Goal: Information Seeking & Learning: Find specific fact

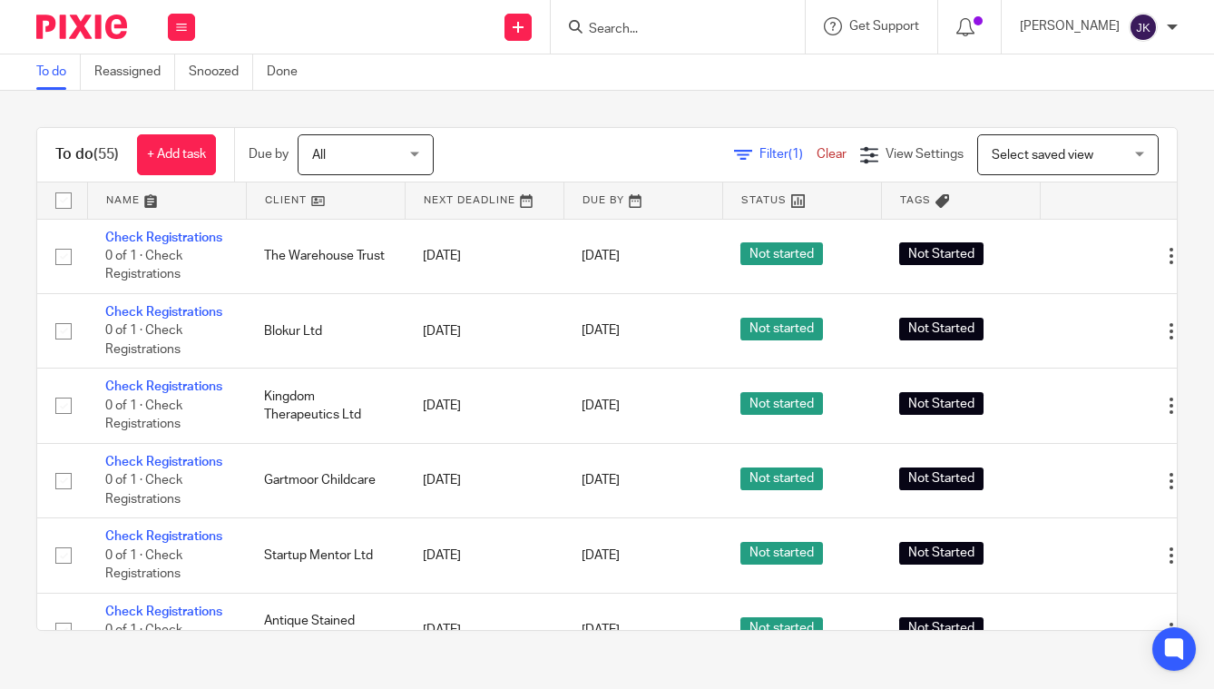
click at [681, 38] on form at bounding box center [683, 26] width 193 height 23
click at [649, 35] on input "Search" at bounding box center [668, 30] width 163 height 16
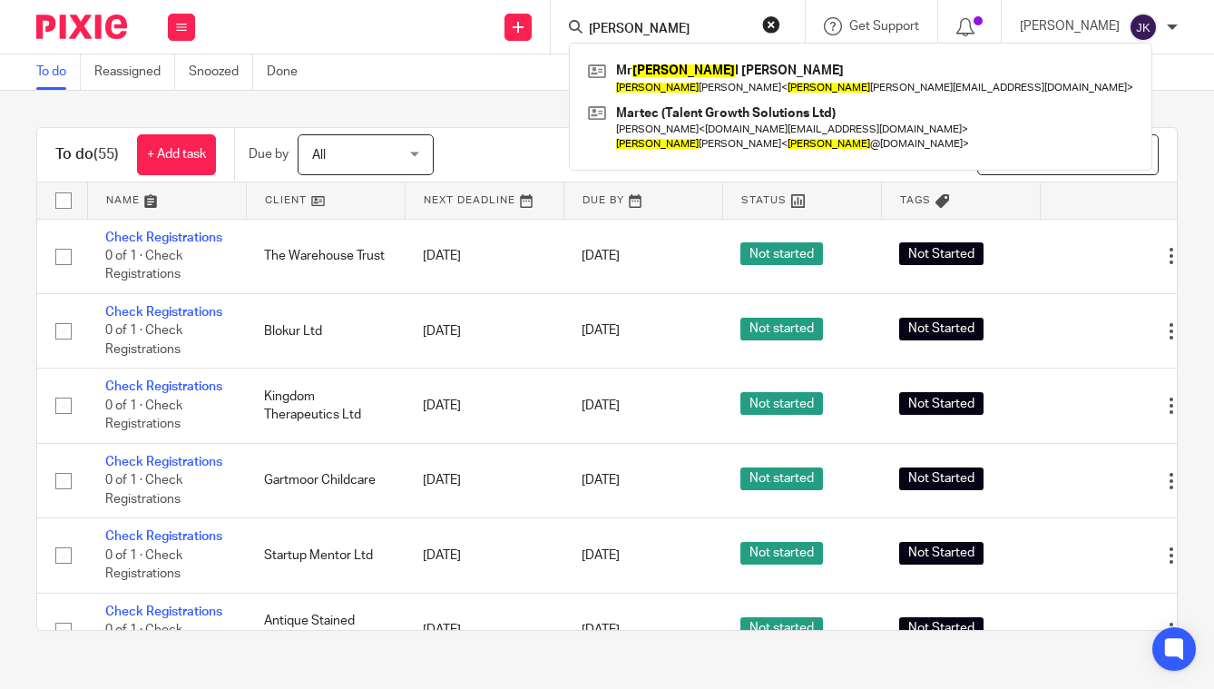
type input "nathan"
click button "submit" at bounding box center [0, 0] width 0 height 0
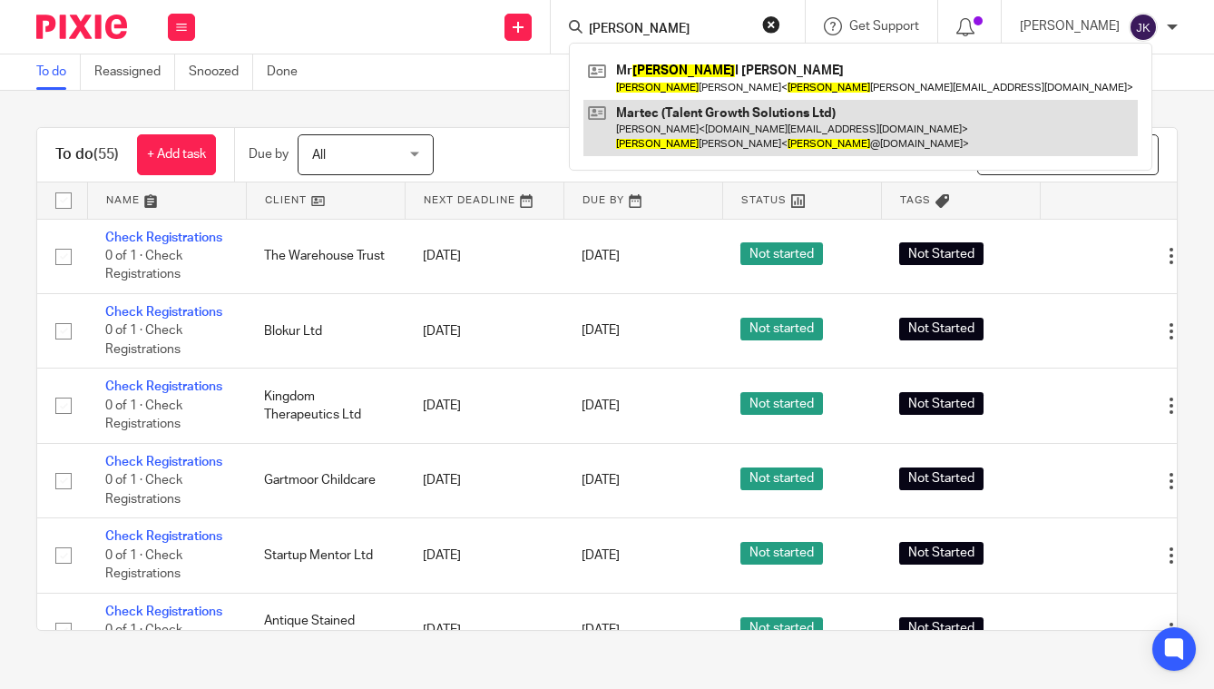
click at [688, 142] on link at bounding box center [860, 128] width 554 height 56
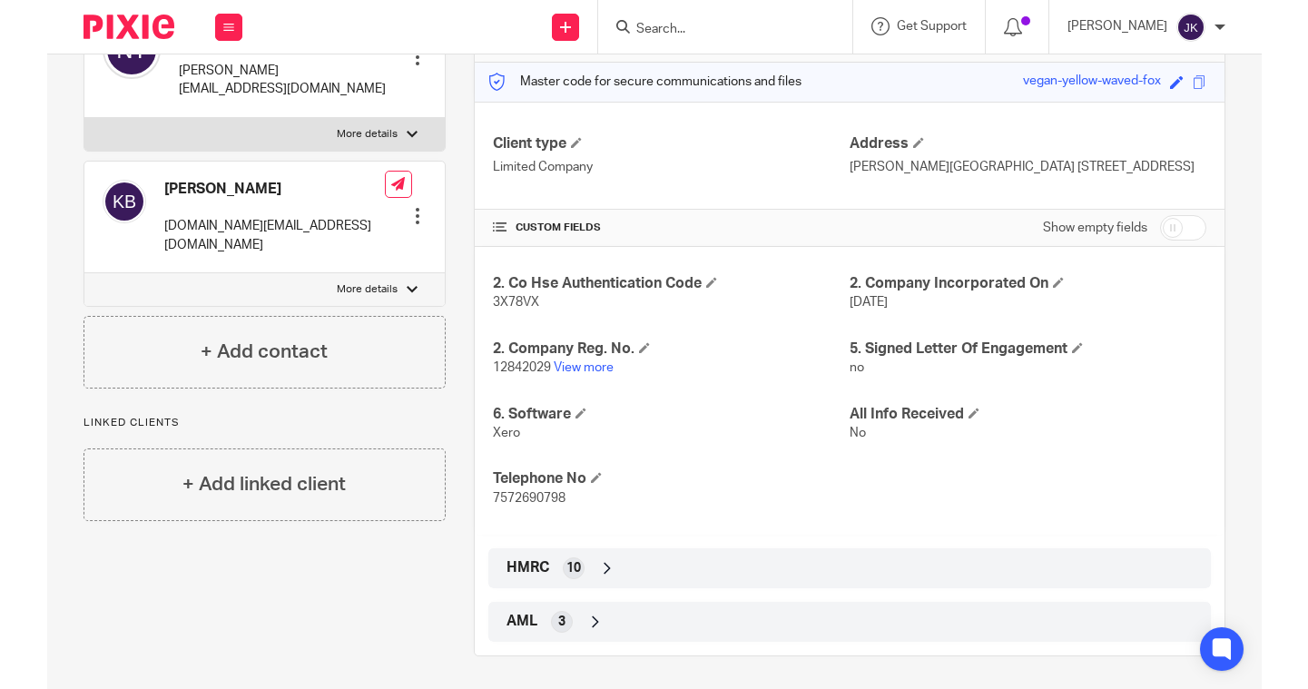
scroll to position [247, 0]
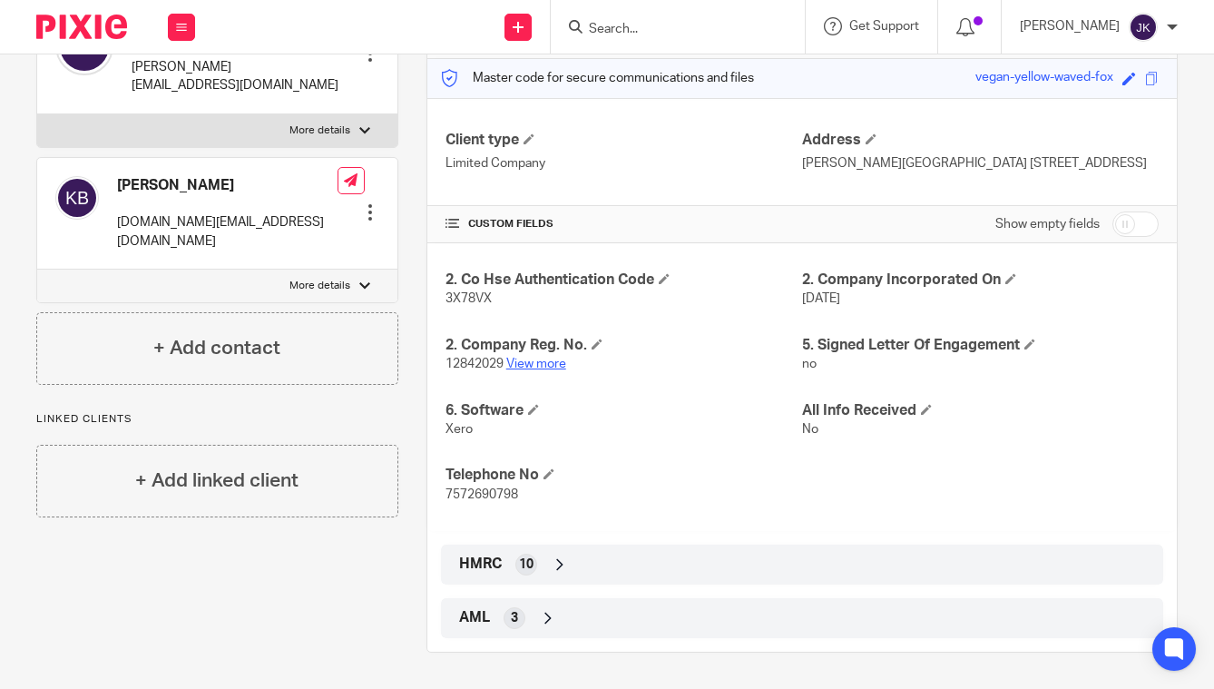
click at [548, 365] on link "View more" at bounding box center [536, 364] width 60 height 13
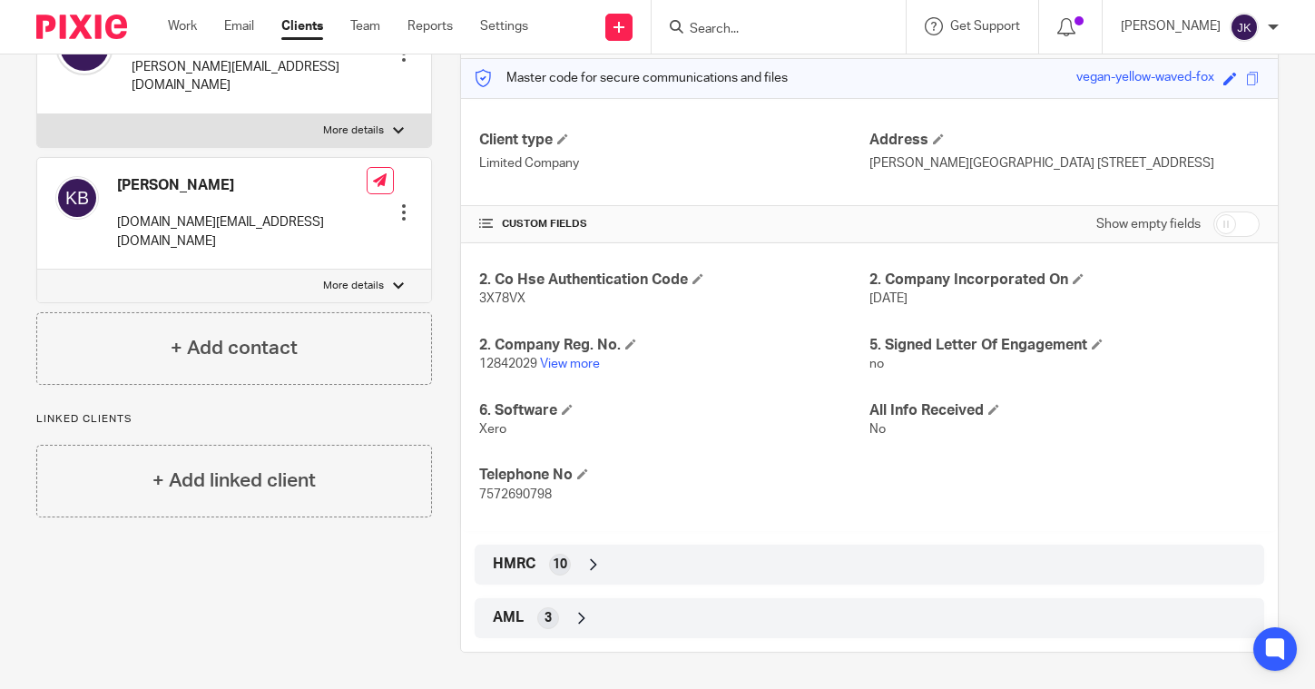
scroll to position [0, 0]
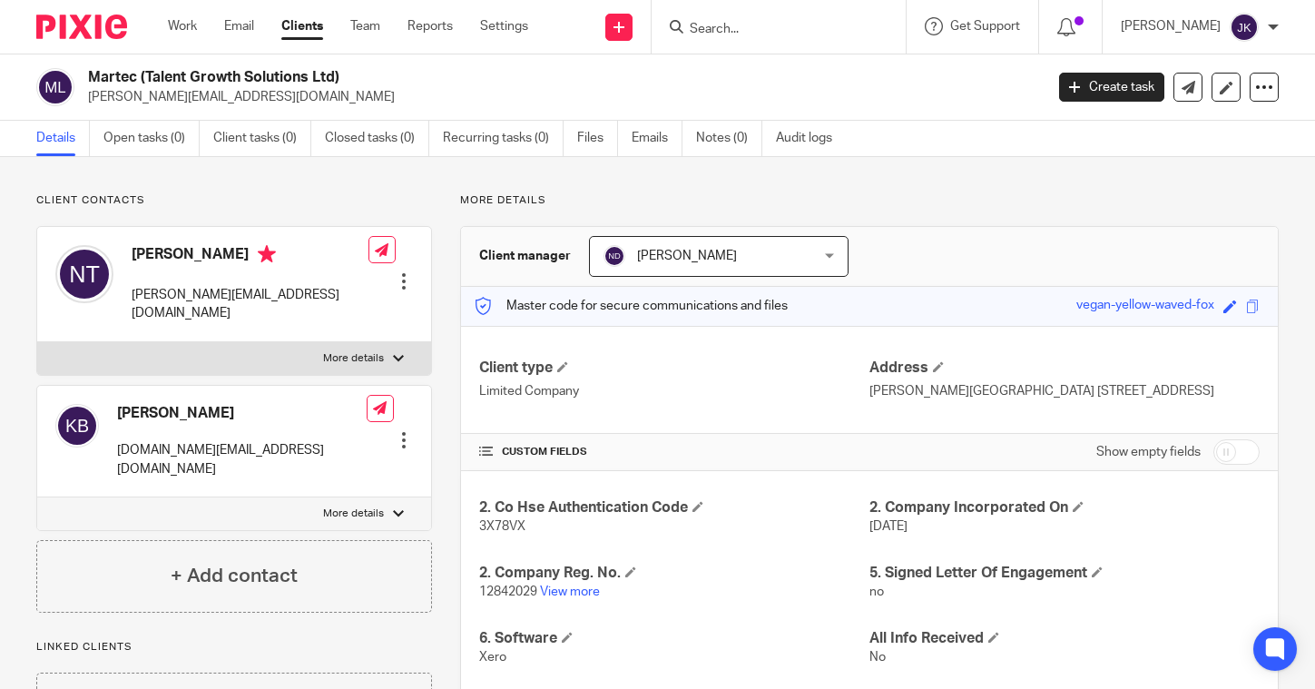
drag, startPoint x: 1224, startPoint y: 393, endPoint x: 865, endPoint y: 385, distance: 359.4
click at [869, 385] on p "[PERSON_NAME][GEOGRAPHIC_DATA] [STREET_ADDRESS]" at bounding box center [1064, 391] width 390 height 18
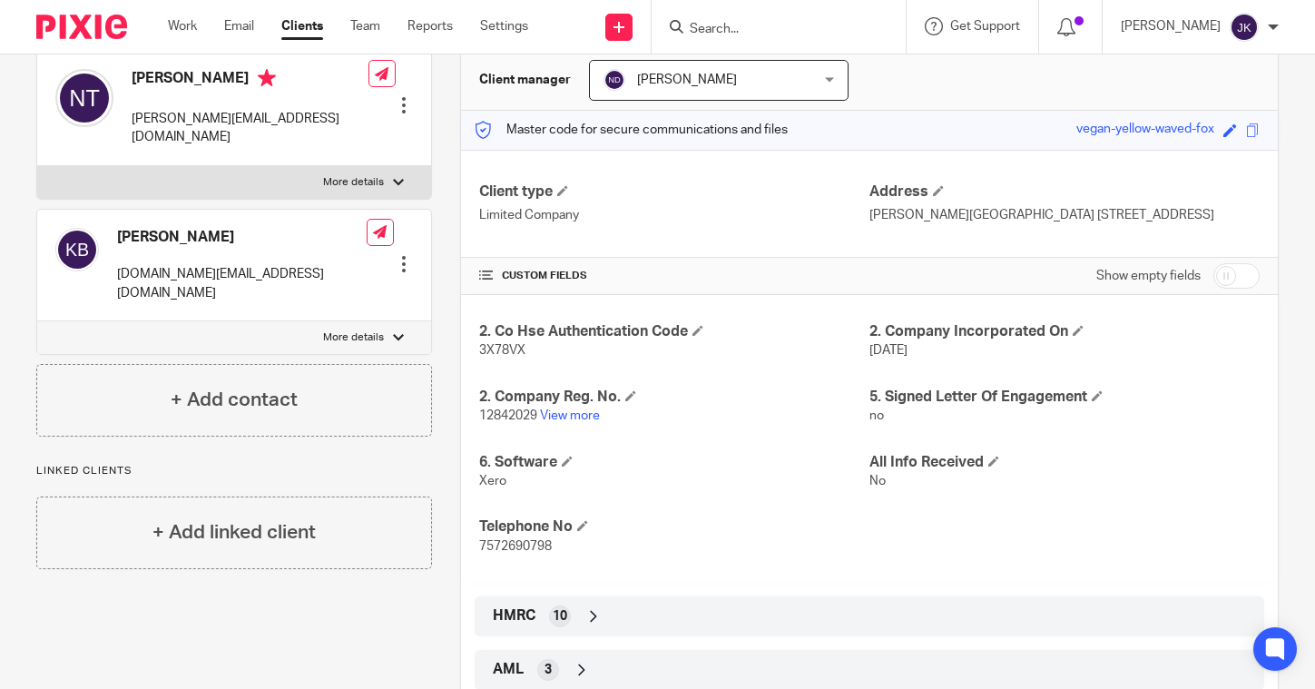
scroll to position [181, 0]
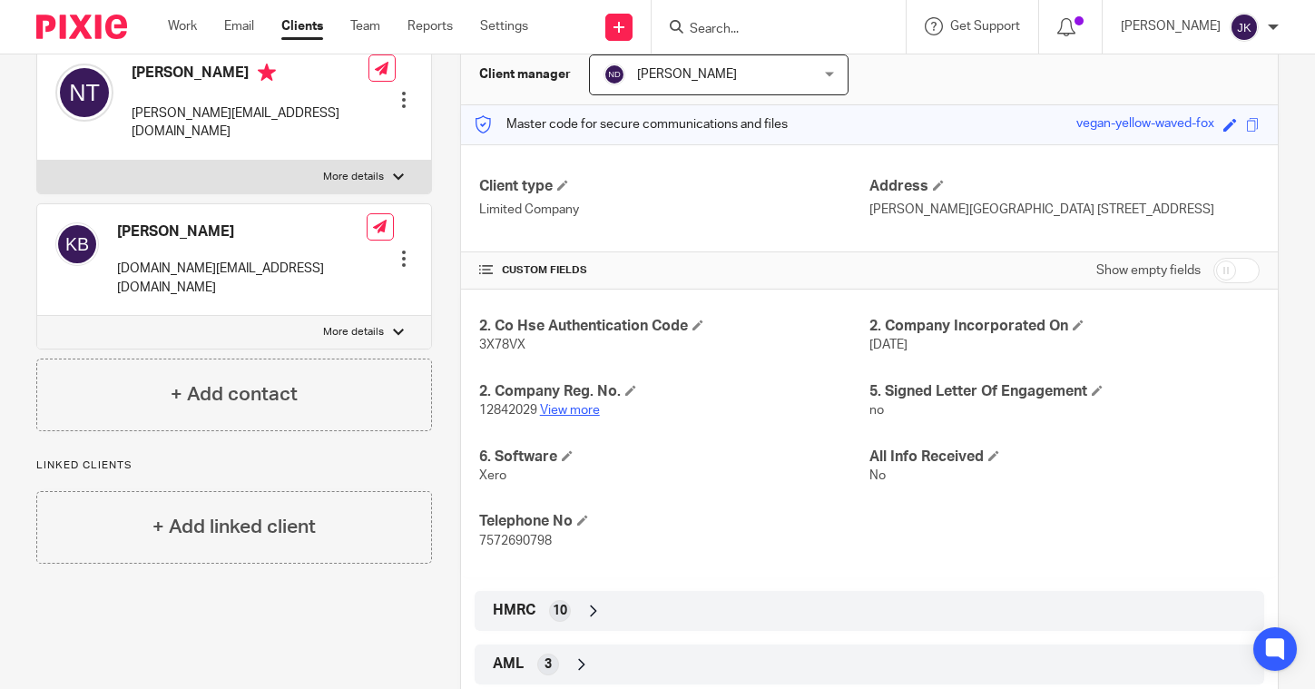
click at [575, 410] on link "View more" at bounding box center [570, 410] width 60 height 13
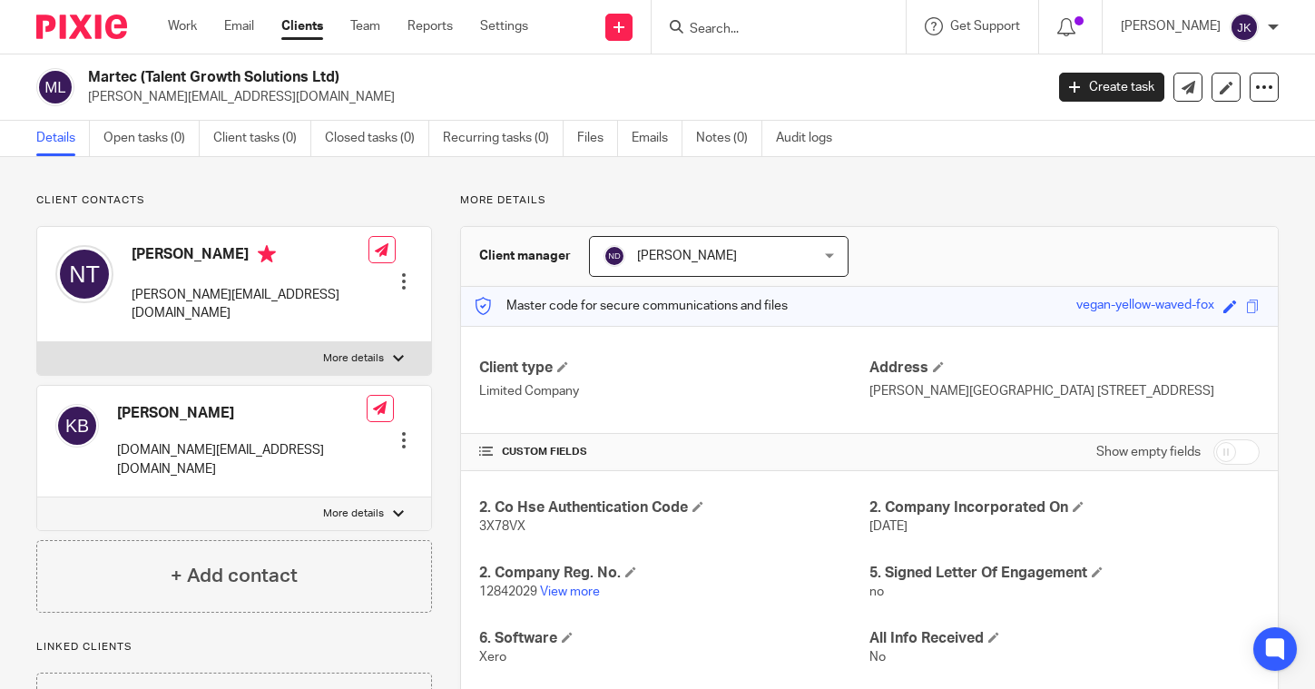
click at [1042, 191] on div "Client contacts Kareena Black kareena.black@themartec.com Edit contact Create c…" at bounding box center [657, 536] width 1315 height 759
click at [1104, 186] on div "Client contacts Kareena Black kareena.black@themartec.com Edit contact Create c…" at bounding box center [657, 536] width 1315 height 759
click at [637, 144] on link "Emails" at bounding box center [657, 138] width 51 height 35
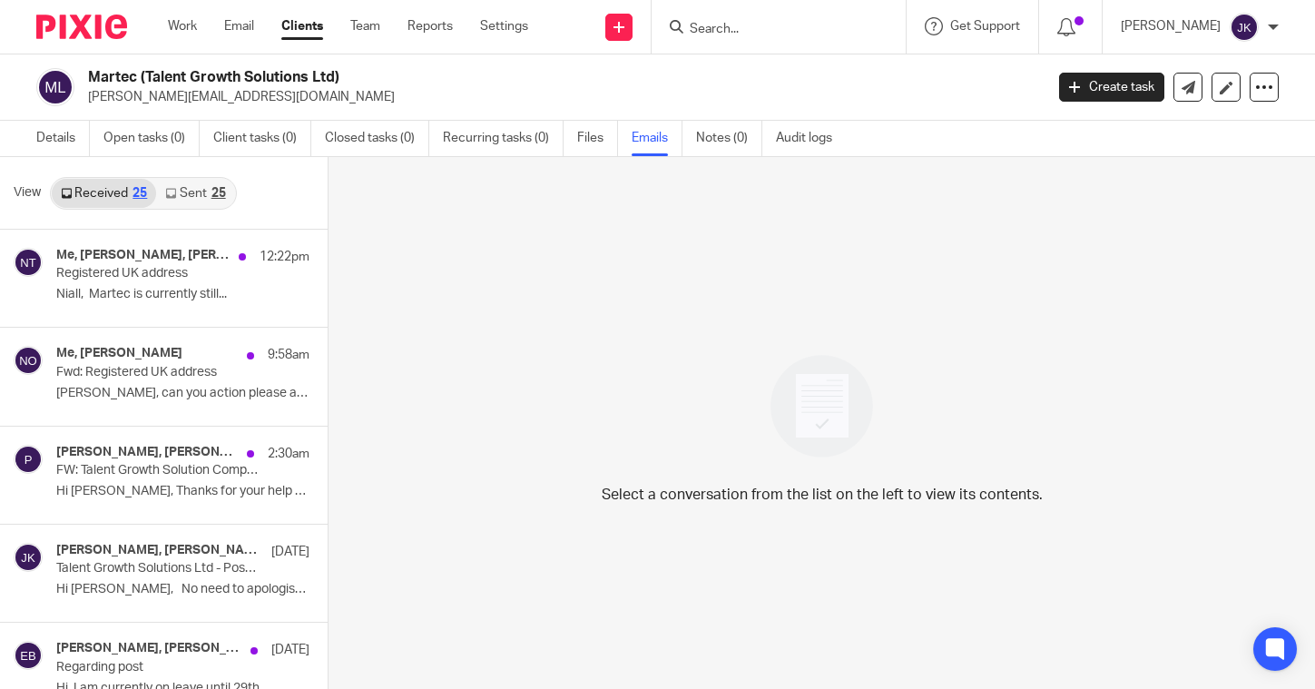
click at [179, 305] on div "Me, [PERSON_NAME], [PERSON_NAME] 12:22pm Registered UK address [GEOGRAPHIC_DATA…" at bounding box center [182, 278] width 253 height 61
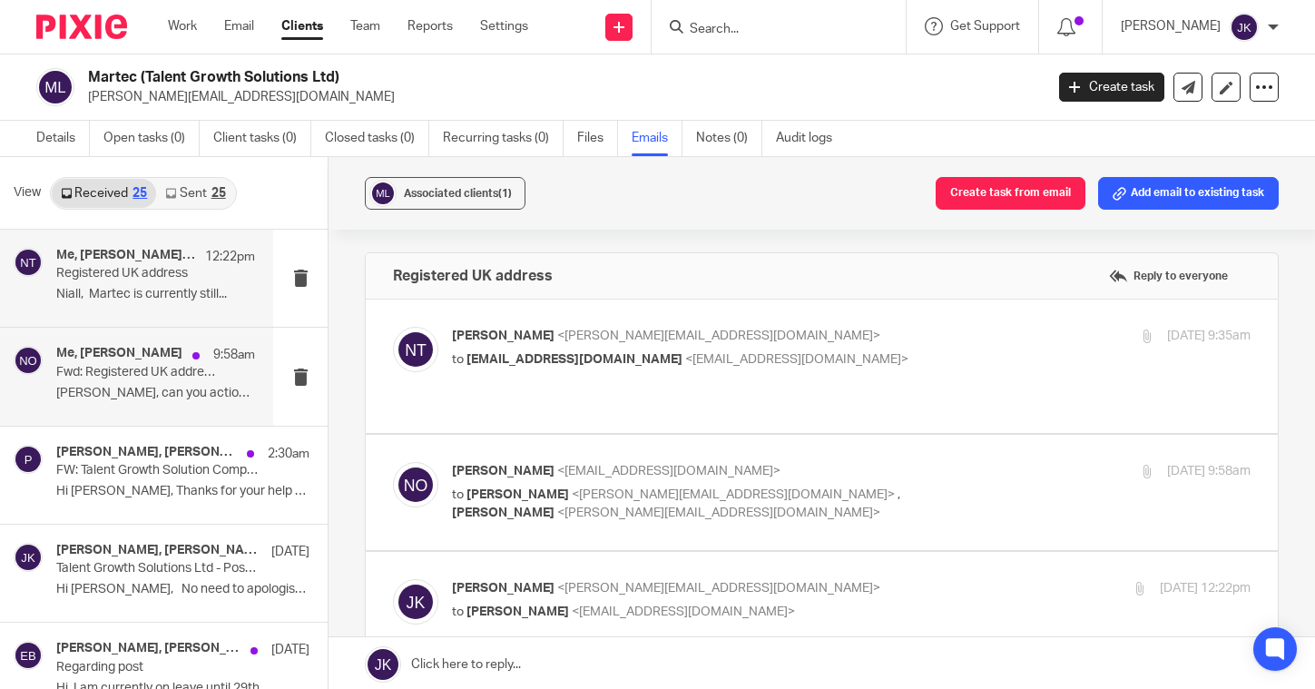
click at [180, 376] on p "Fwd: Registered UK address" at bounding box center [135, 372] width 159 height 15
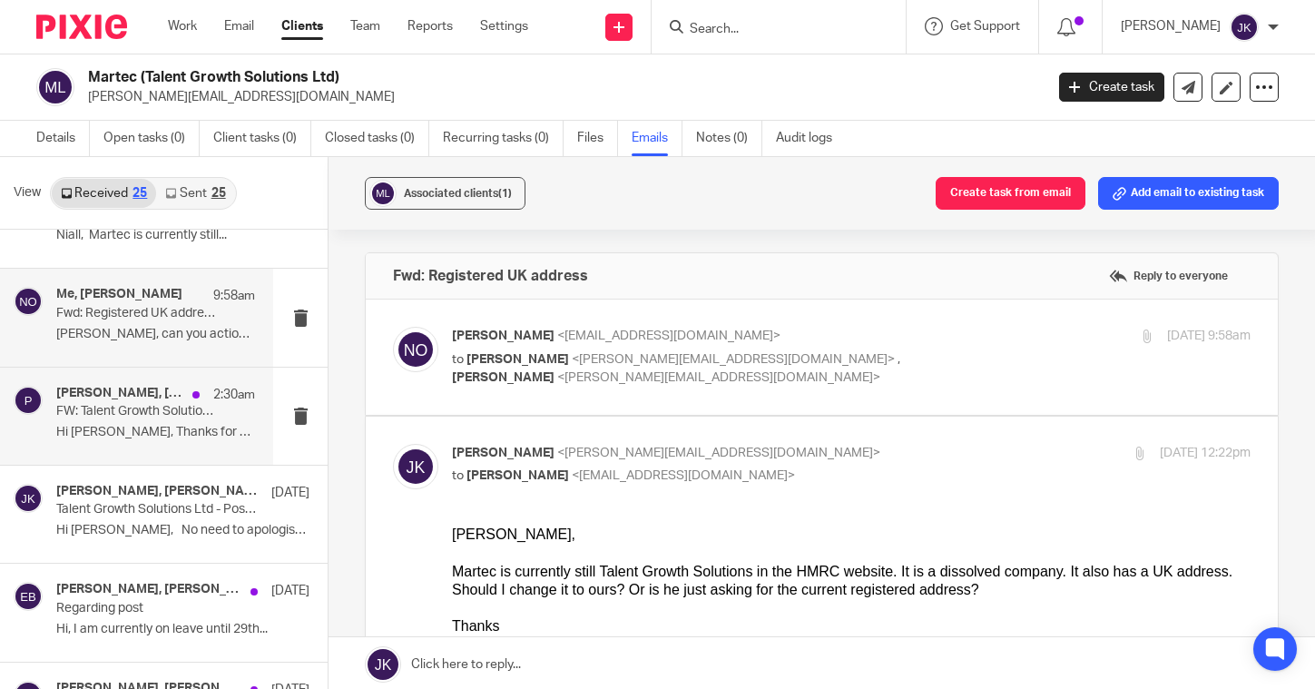
scroll to position [91, 0]
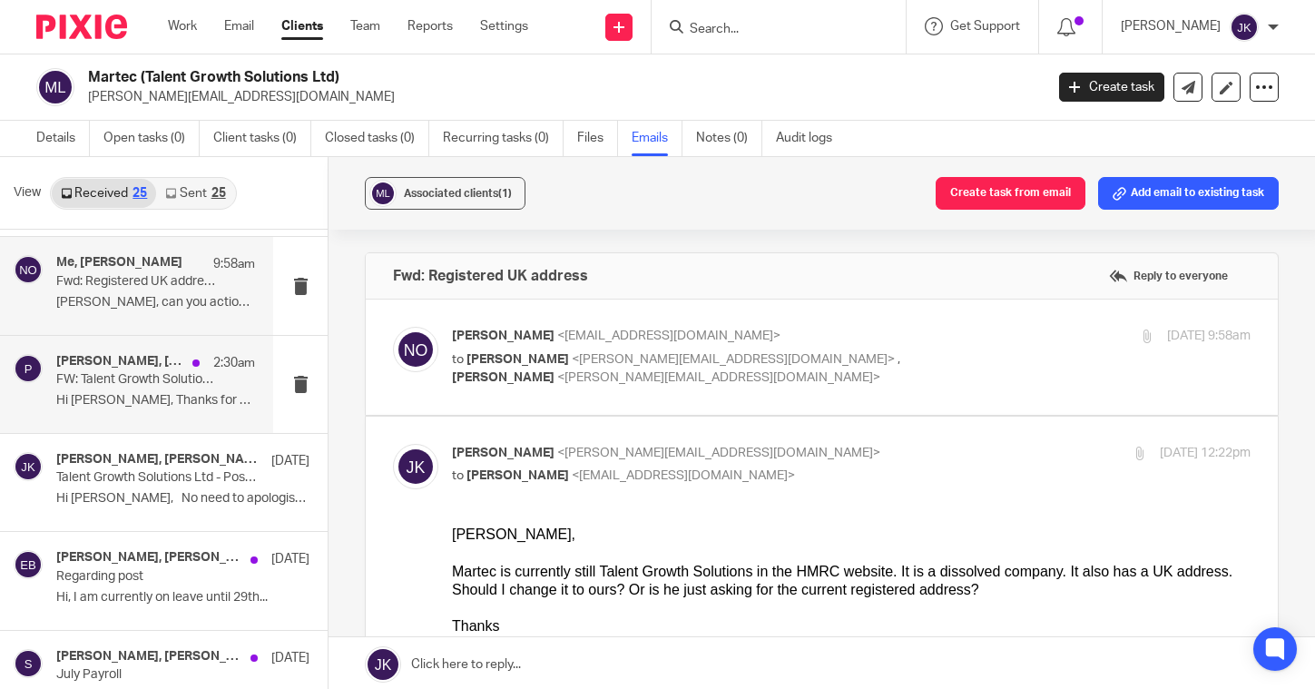
click at [161, 423] on div "[PERSON_NAME], [PERSON_NAME], payroll 2:30am FW: Talent Growth Solution Company…" at bounding box center [136, 384] width 273 height 97
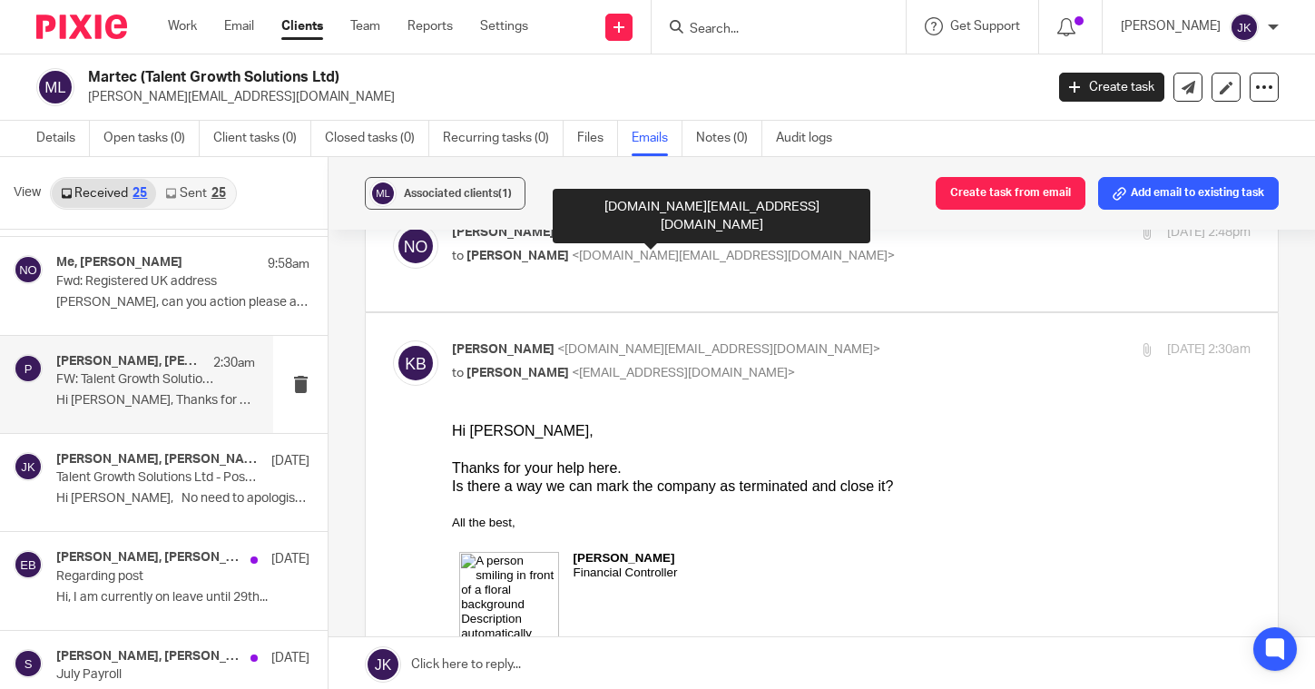
scroll to position [363, 0]
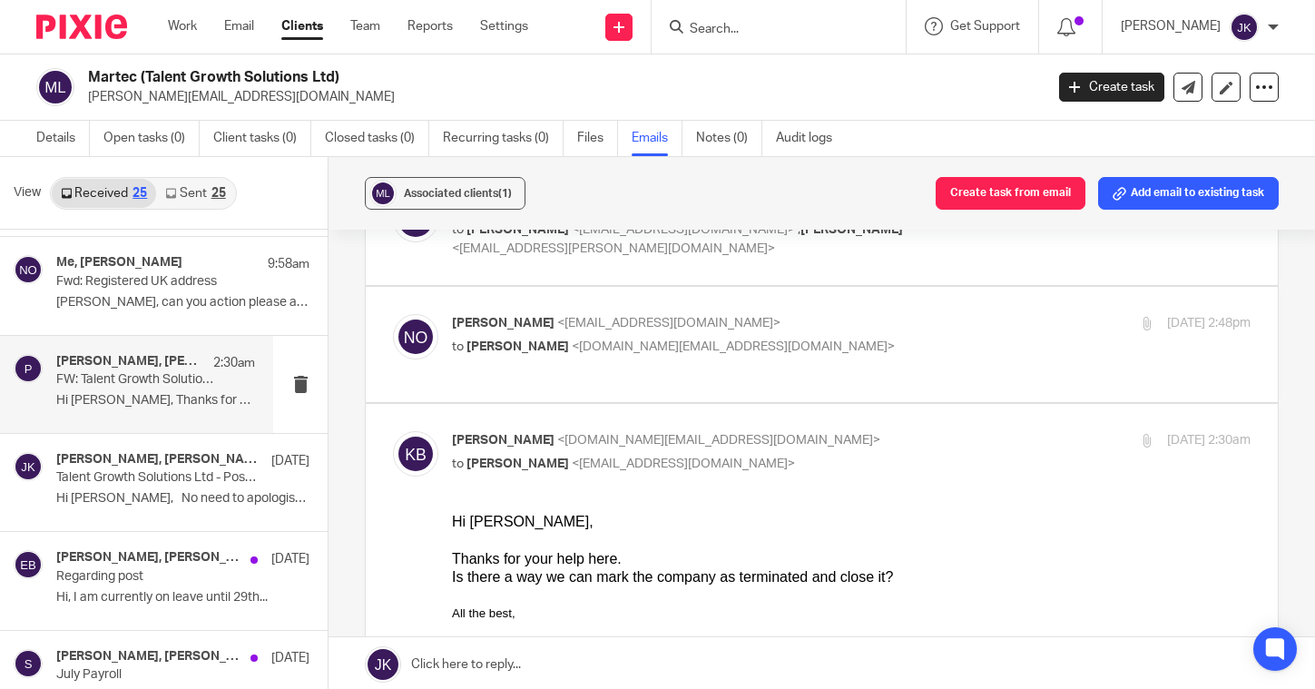
click at [664, 377] on label at bounding box center [822, 344] width 912 height 115
click at [393, 314] on input "checkbox" at bounding box center [392, 313] width 1 height 1
checkbox input "true"
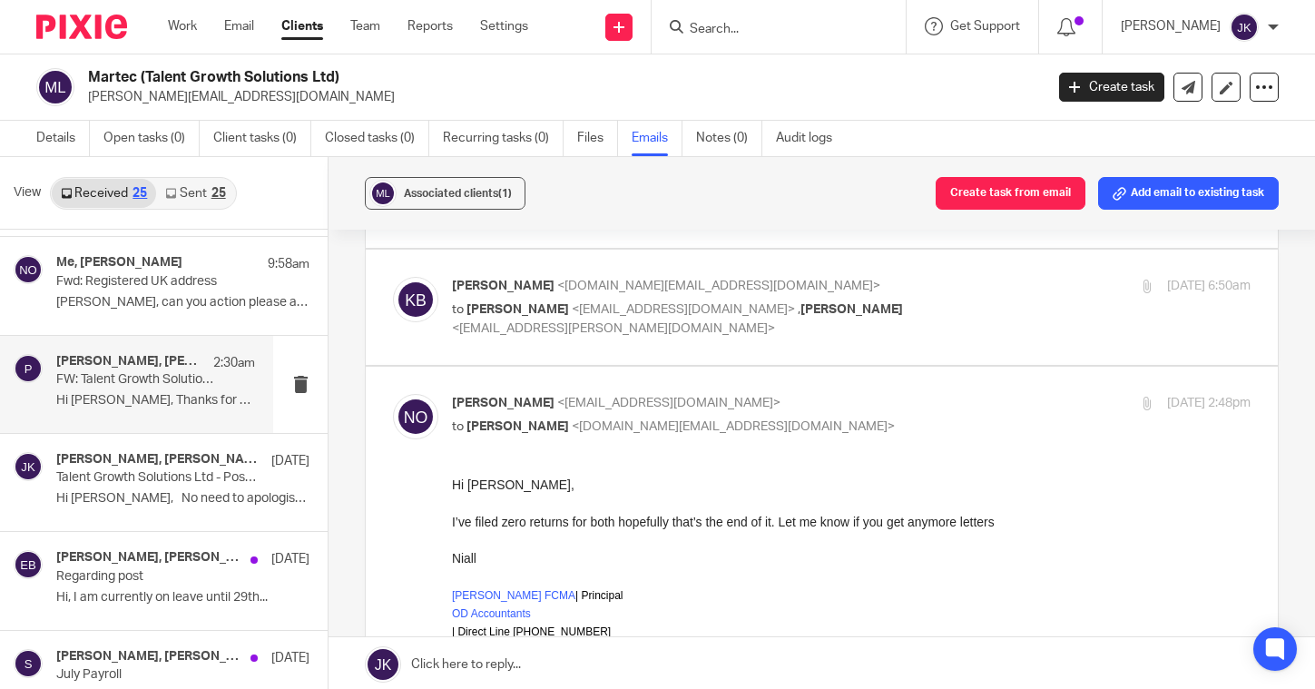
scroll to position [181, 0]
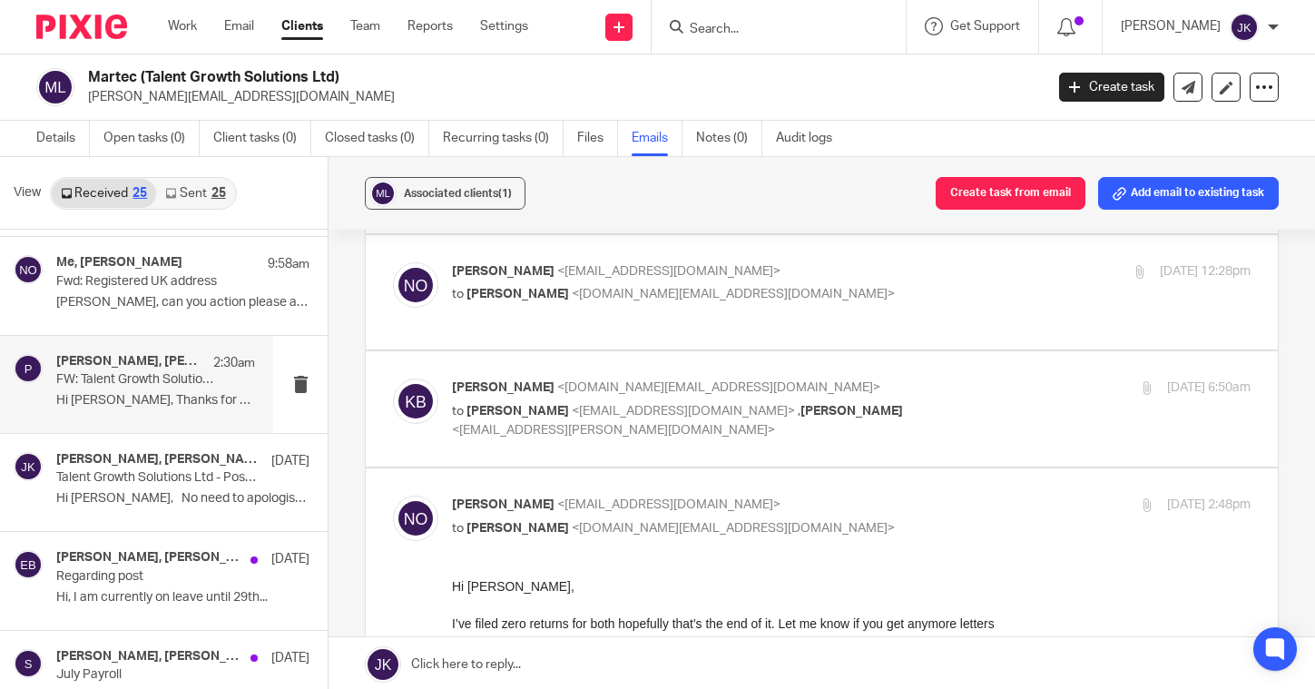
click at [709, 433] on label at bounding box center [822, 408] width 912 height 115
click at [393, 378] on input "checkbox" at bounding box center [392, 377] width 1 height 1
checkbox input "true"
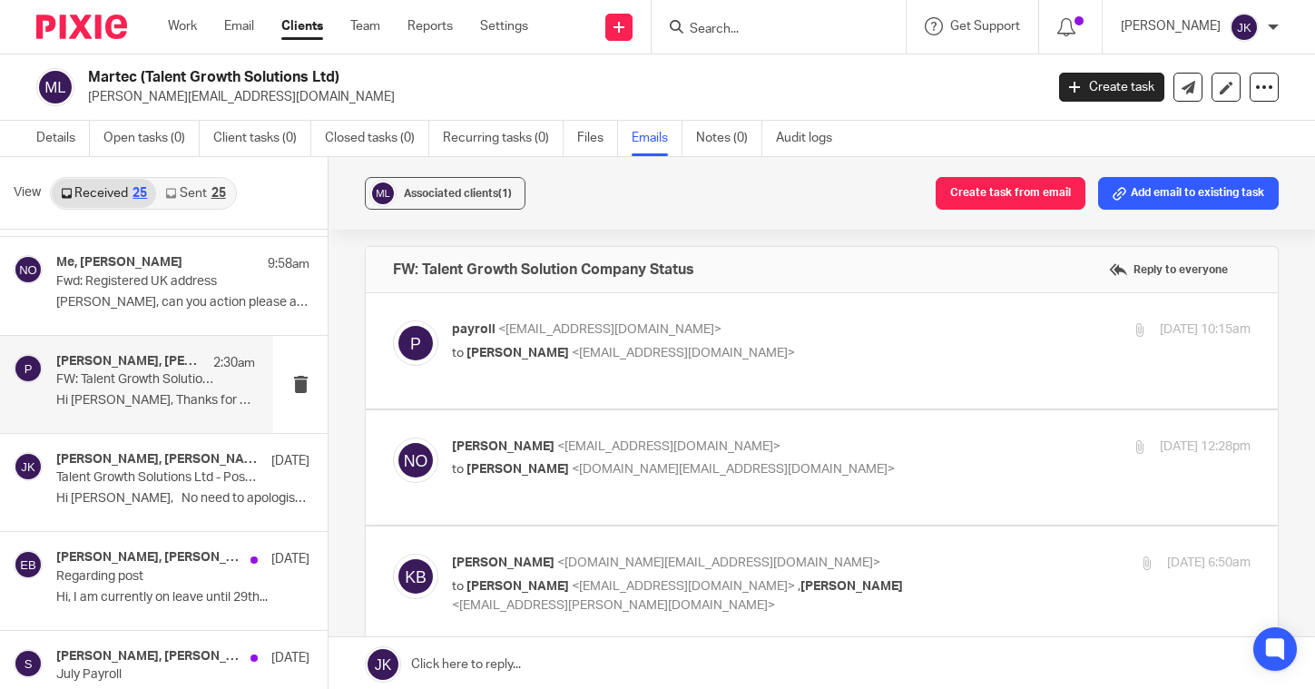
scroll to position [0, 0]
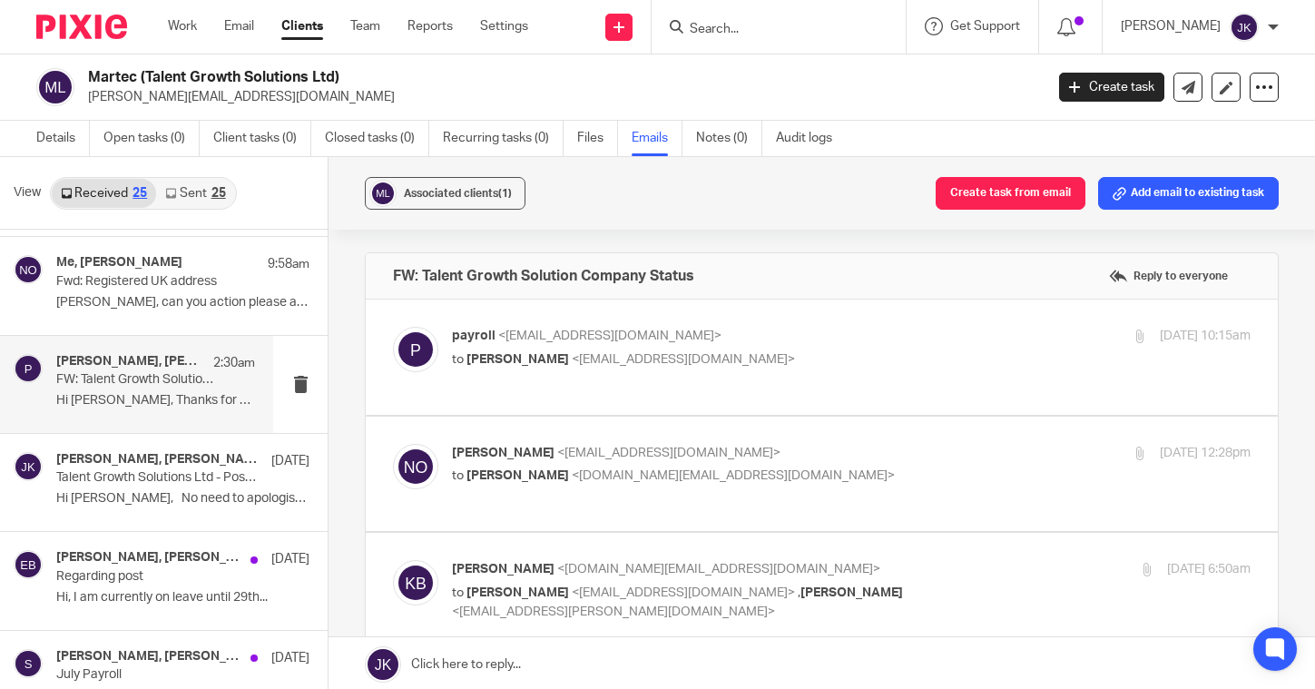
click at [759, 466] on p "to [PERSON_NAME] <[DOMAIN_NAME][EMAIL_ADDRESS][DOMAIN_NAME]>" at bounding box center [718, 475] width 532 height 19
checkbox input "true"
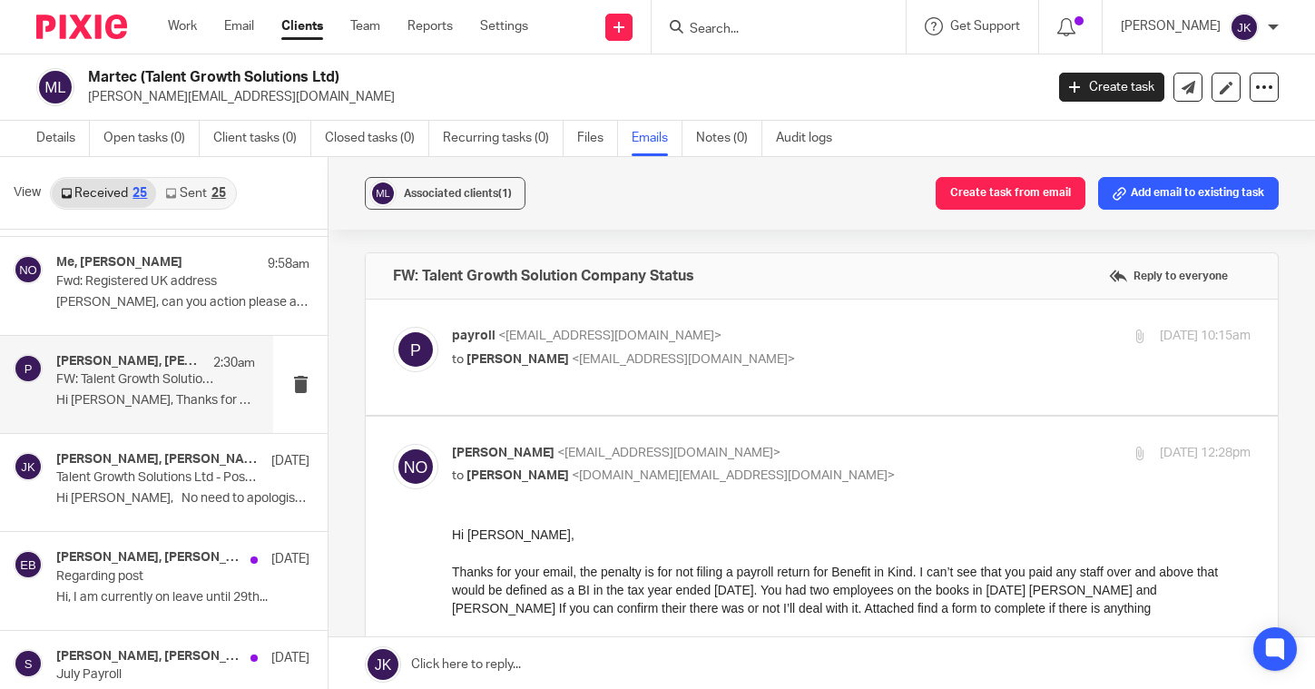
click at [138, 493] on p "Hi [PERSON_NAME], No need to apologise – we..." at bounding box center [155, 498] width 199 height 15
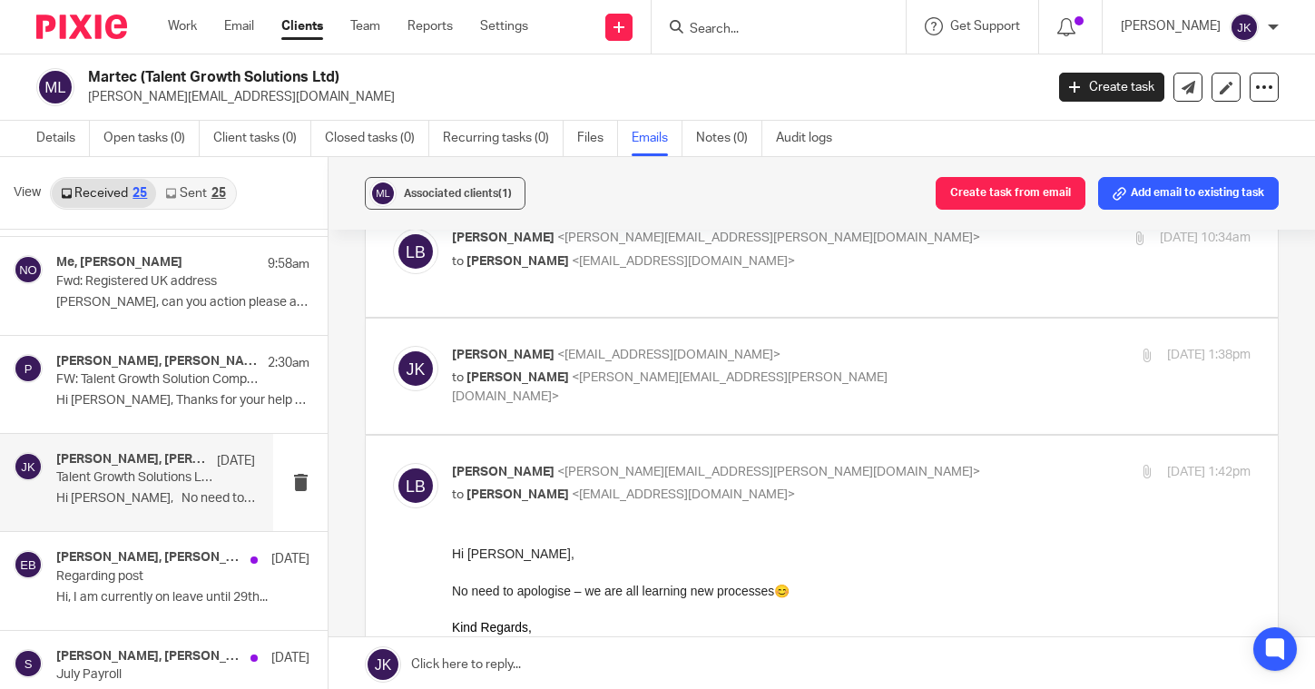
scroll to position [907, 0]
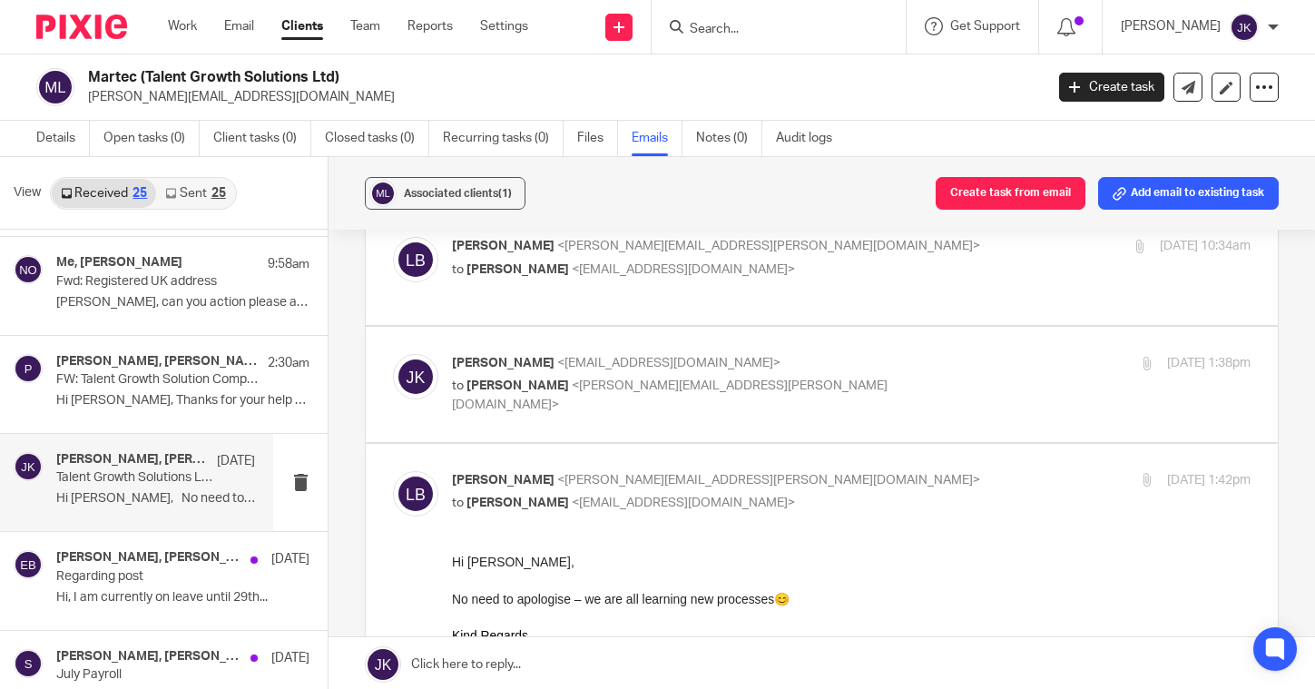
click at [791, 419] on label at bounding box center [822, 384] width 912 height 115
click at [393, 354] on input "checkbox" at bounding box center [392, 353] width 1 height 1
checkbox input "true"
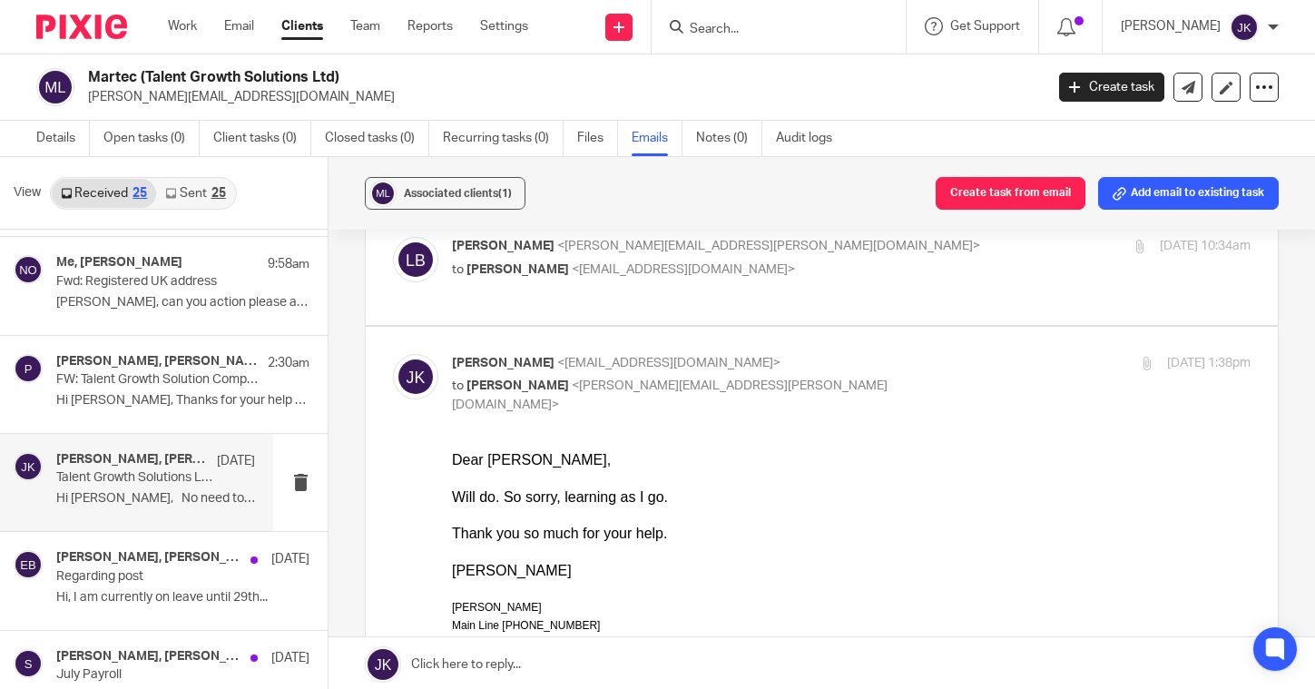
scroll to position [817, 0]
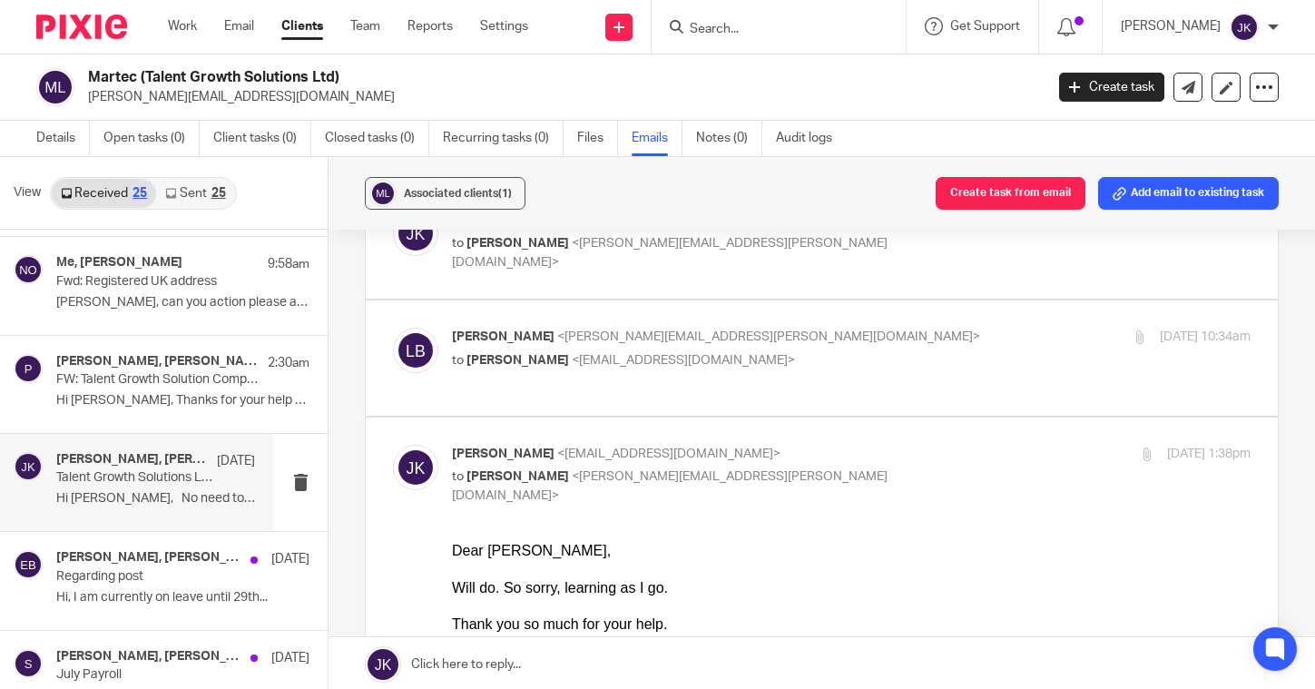
click at [785, 388] on label at bounding box center [822, 357] width 912 height 115
click at [393, 328] on input "checkbox" at bounding box center [392, 327] width 1 height 1
checkbox input "true"
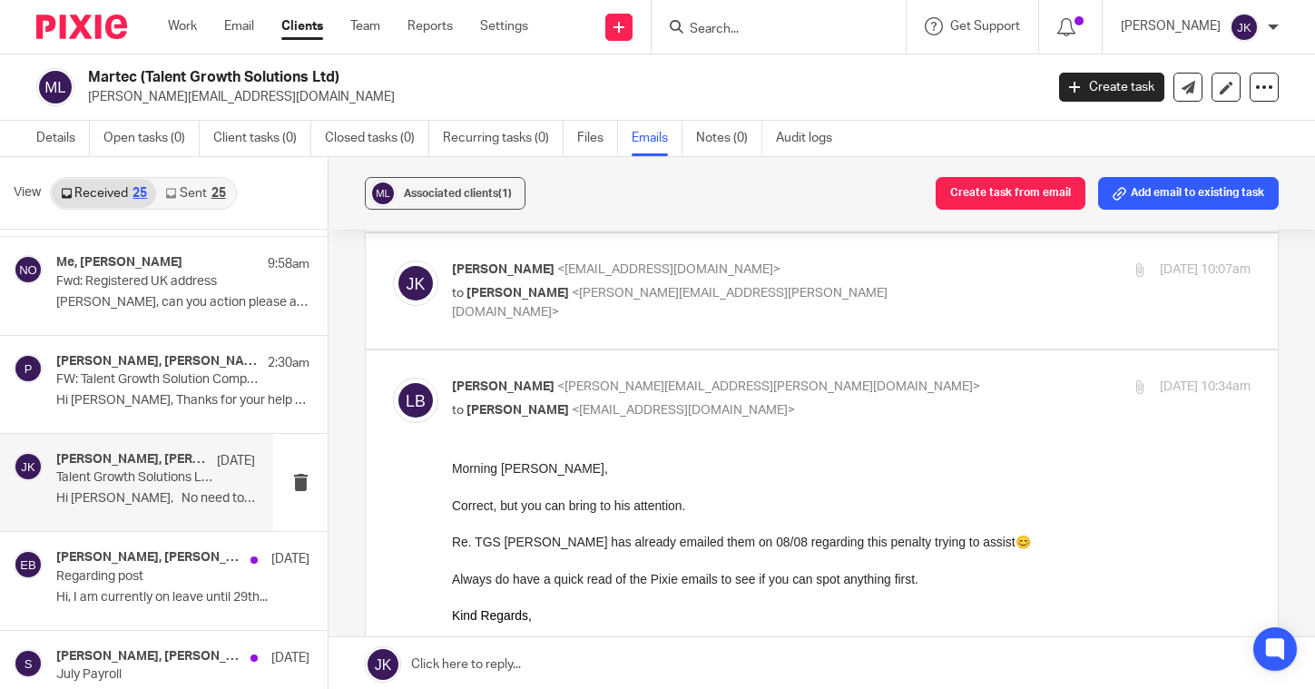
scroll to position [726, 0]
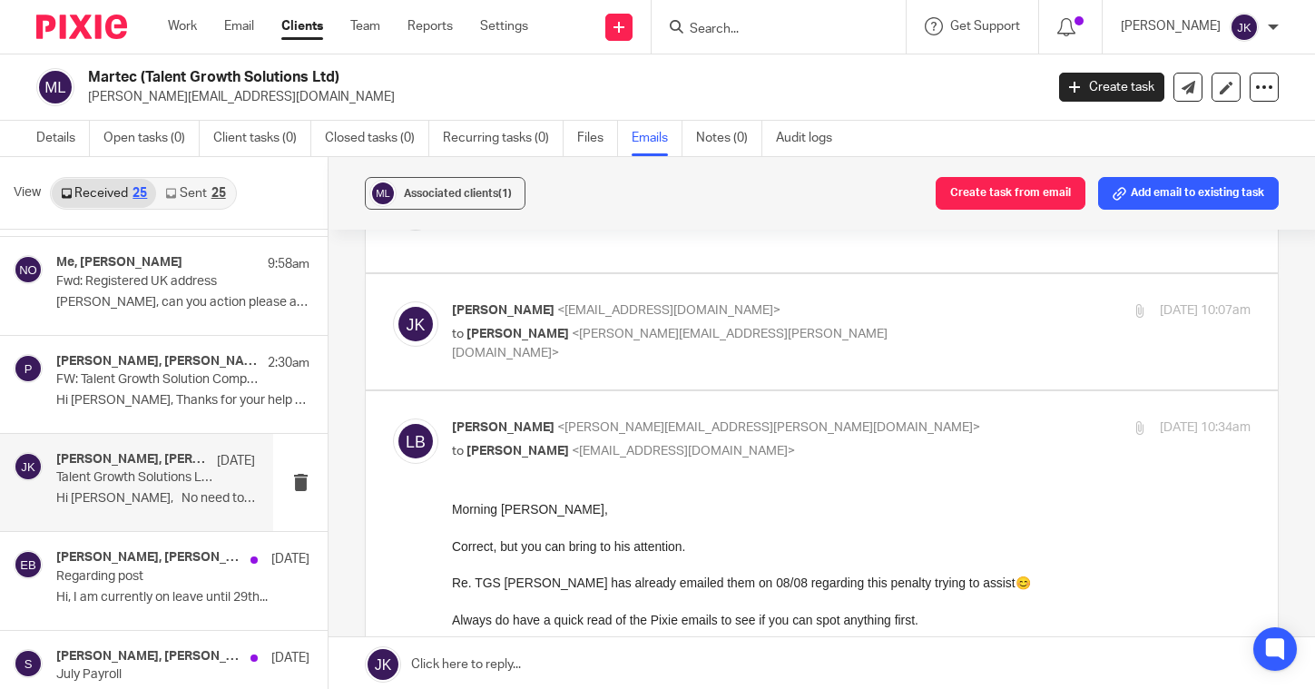
click at [762, 359] on div "[PERSON_NAME] <[EMAIL_ADDRESS][DOMAIN_NAME]> to [PERSON_NAME] <[PERSON_NAME][EM…" at bounding box center [821, 331] width 857 height 61
click at [652, 363] on label at bounding box center [822, 331] width 912 height 115
click at [393, 301] on input "checkbox" at bounding box center [392, 300] width 1 height 1
checkbox input "true"
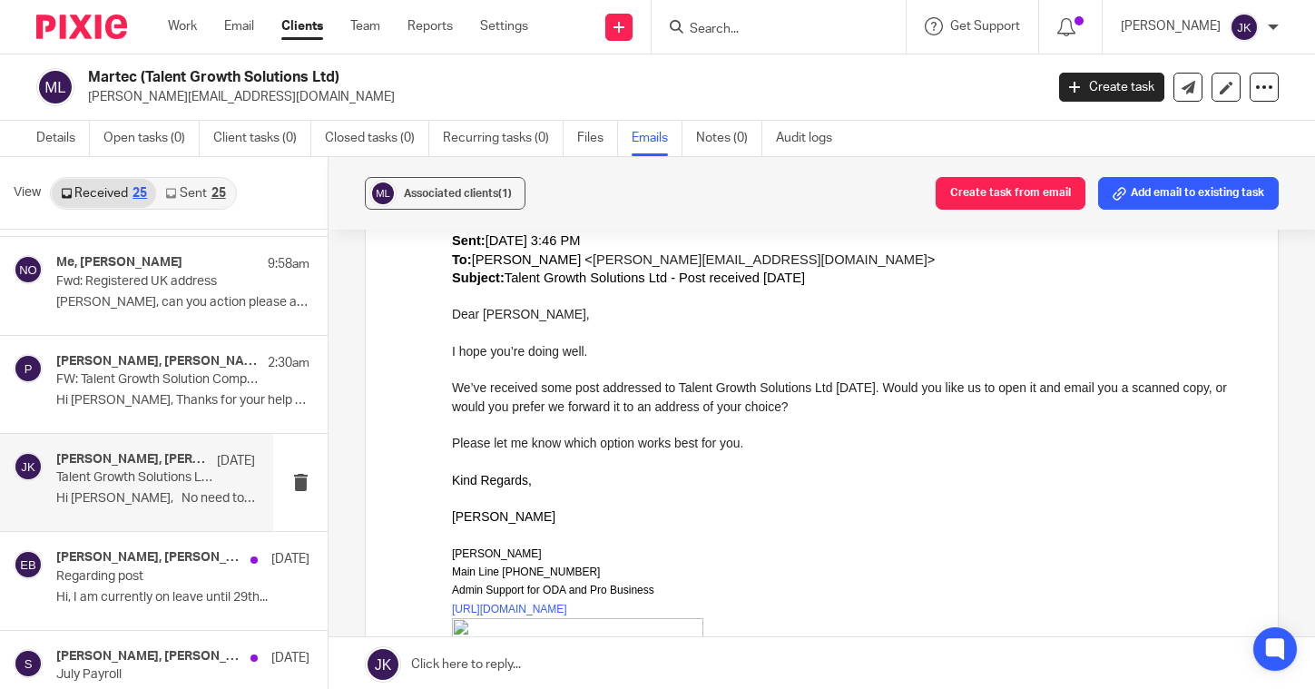
scroll to position [5535, 0]
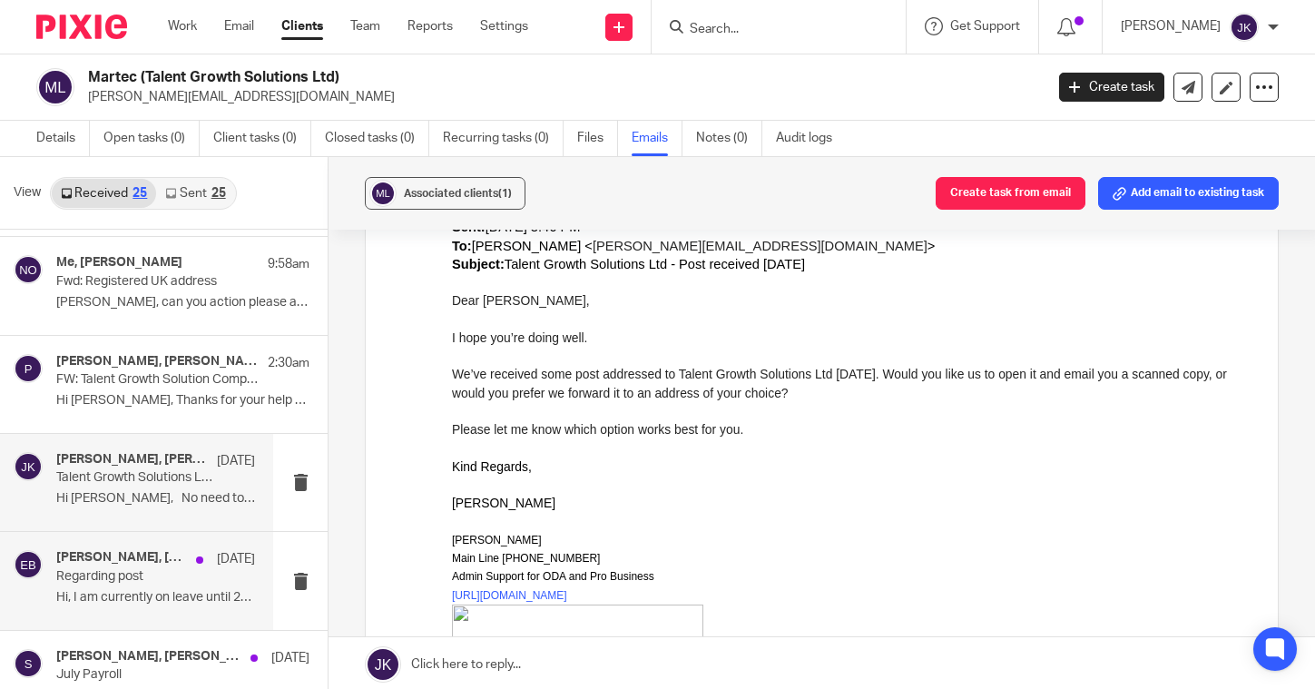
click at [148, 578] on p "Regarding post" at bounding box center [135, 576] width 159 height 15
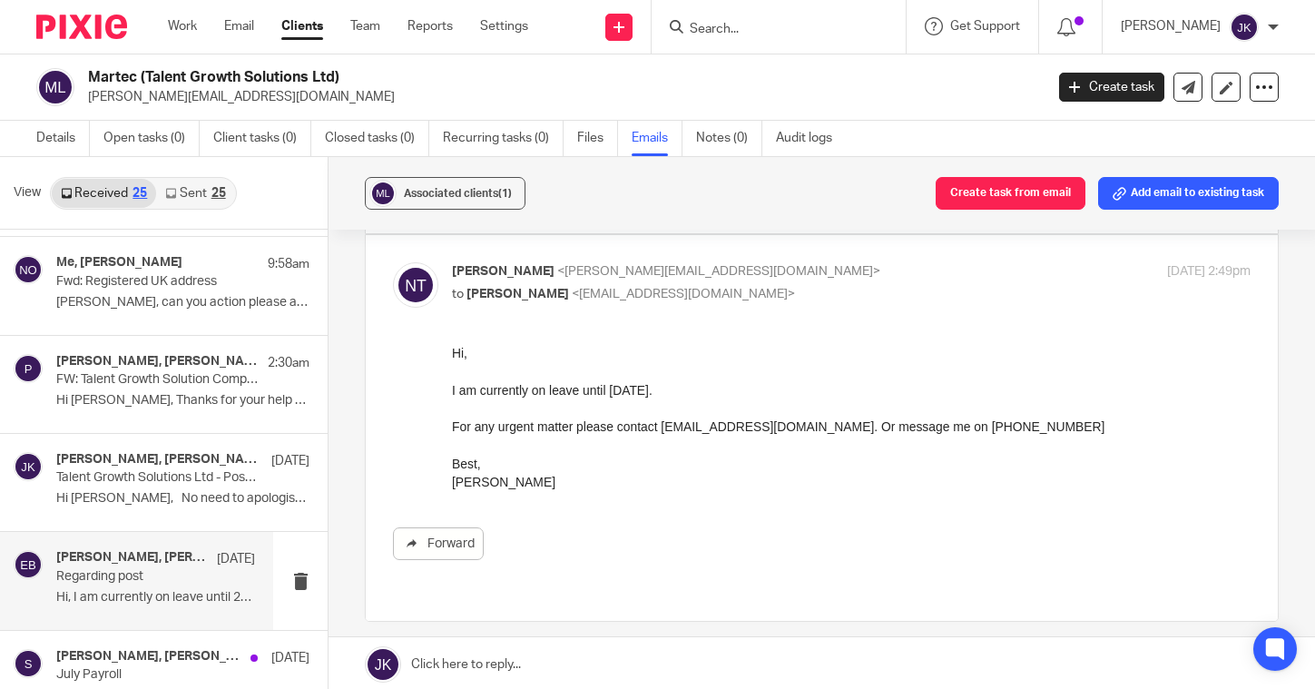
scroll to position [0, 0]
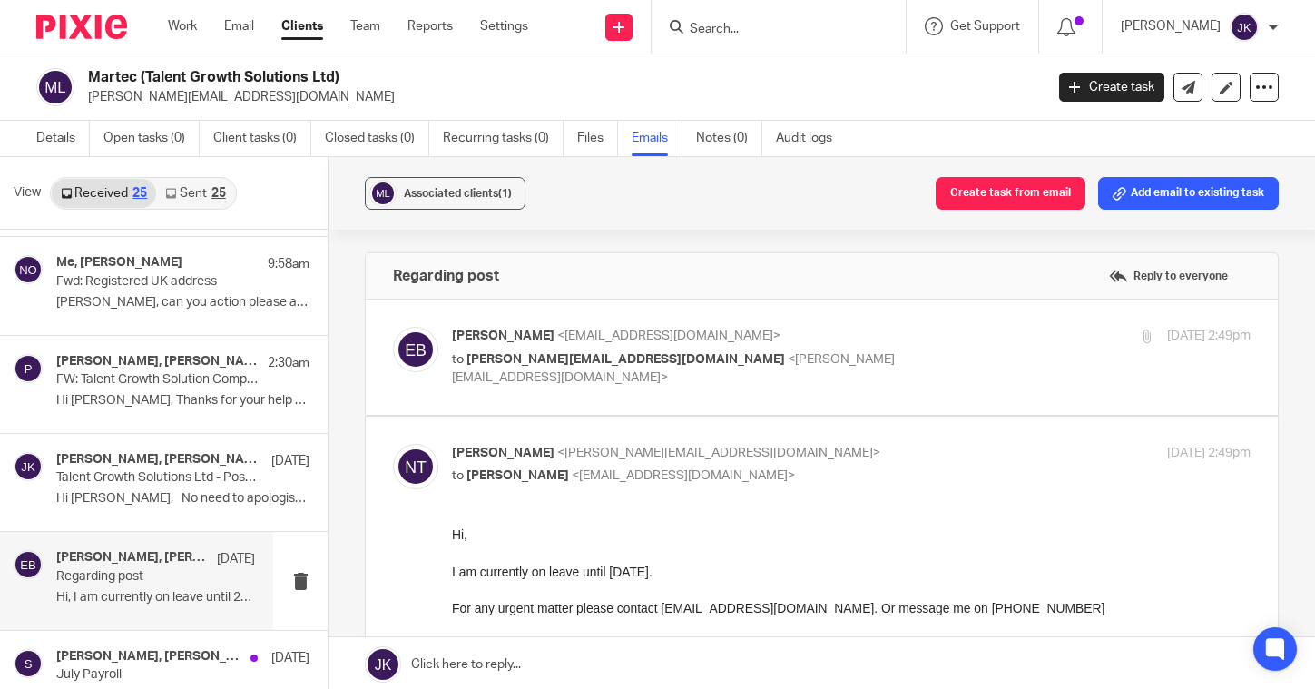
click at [593, 387] on div "[PERSON_NAME] <[EMAIL_ADDRESS][DOMAIN_NAME]> to [PERSON_NAME][EMAIL_ADDRESS][DO…" at bounding box center [821, 357] width 857 height 61
click at [593, 392] on label at bounding box center [822, 356] width 912 height 115
click at [393, 327] on input "checkbox" at bounding box center [392, 326] width 1 height 1
checkbox input "true"
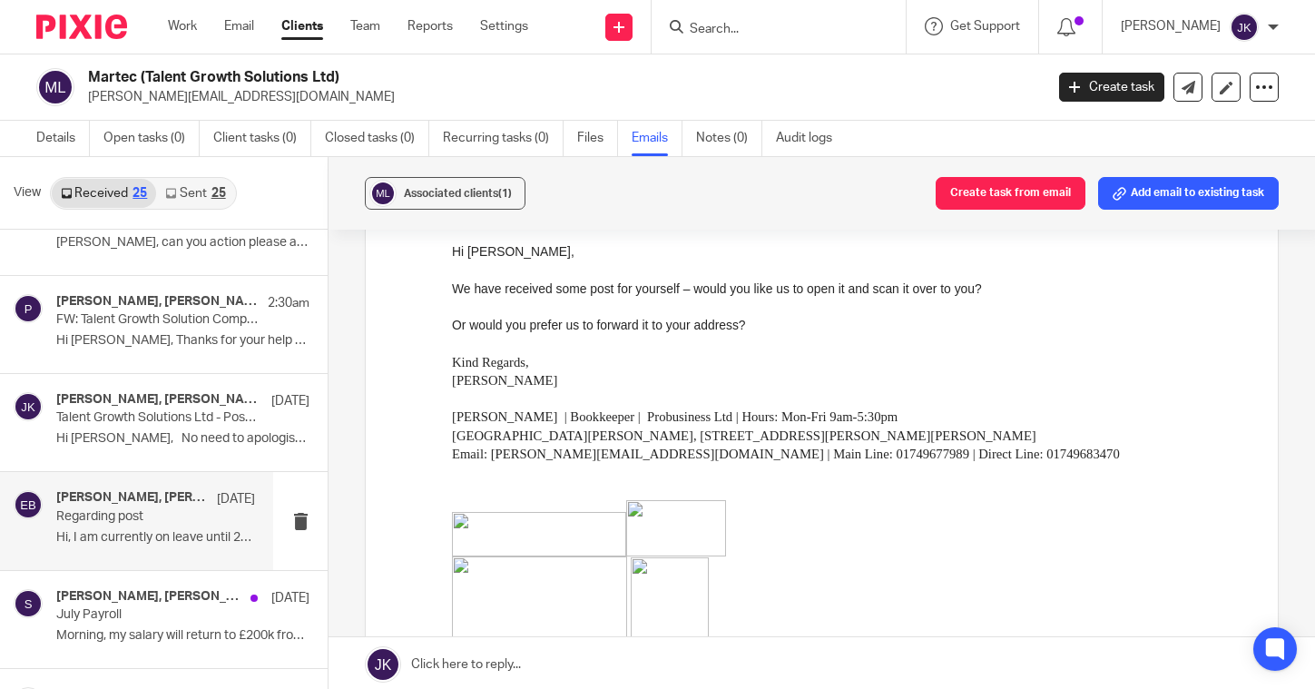
scroll to position [272, 0]
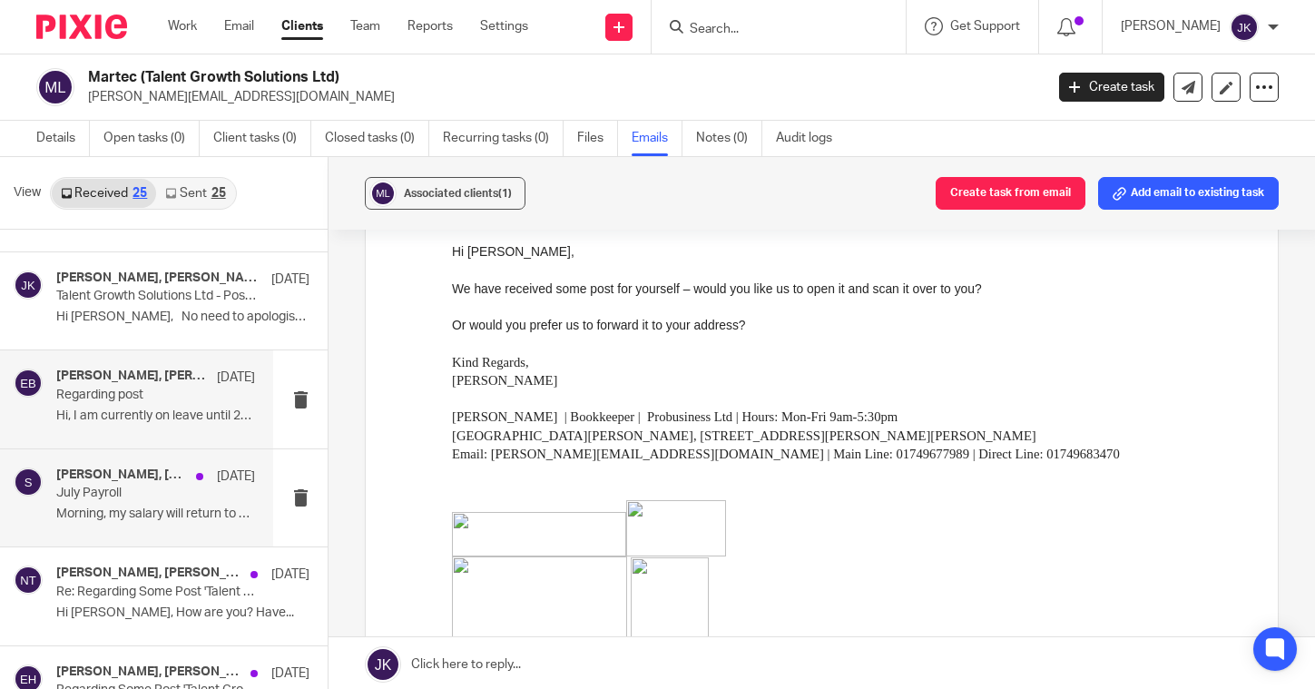
click at [87, 533] on div "[PERSON_NAME], [PERSON_NAME], [PERSON_NAME], [PERSON_NAME], [PERSON_NAME], [PER…" at bounding box center [136, 497] width 273 height 97
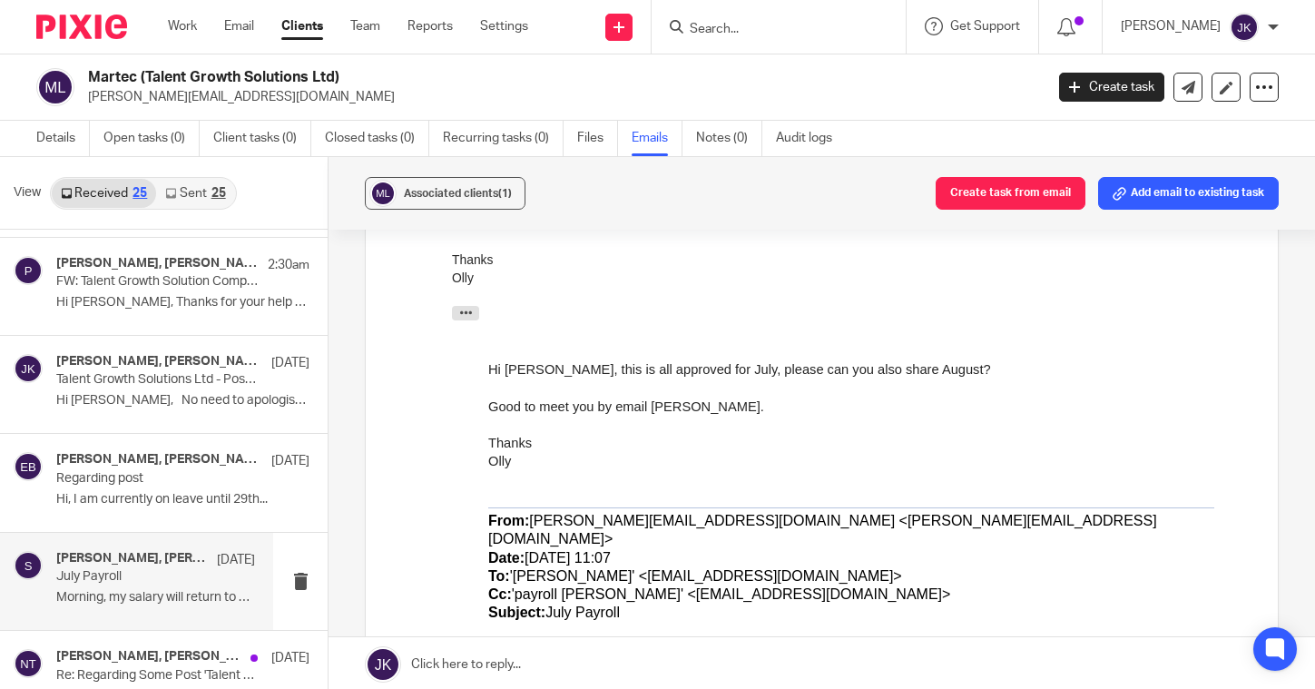
scroll to position [0, 0]
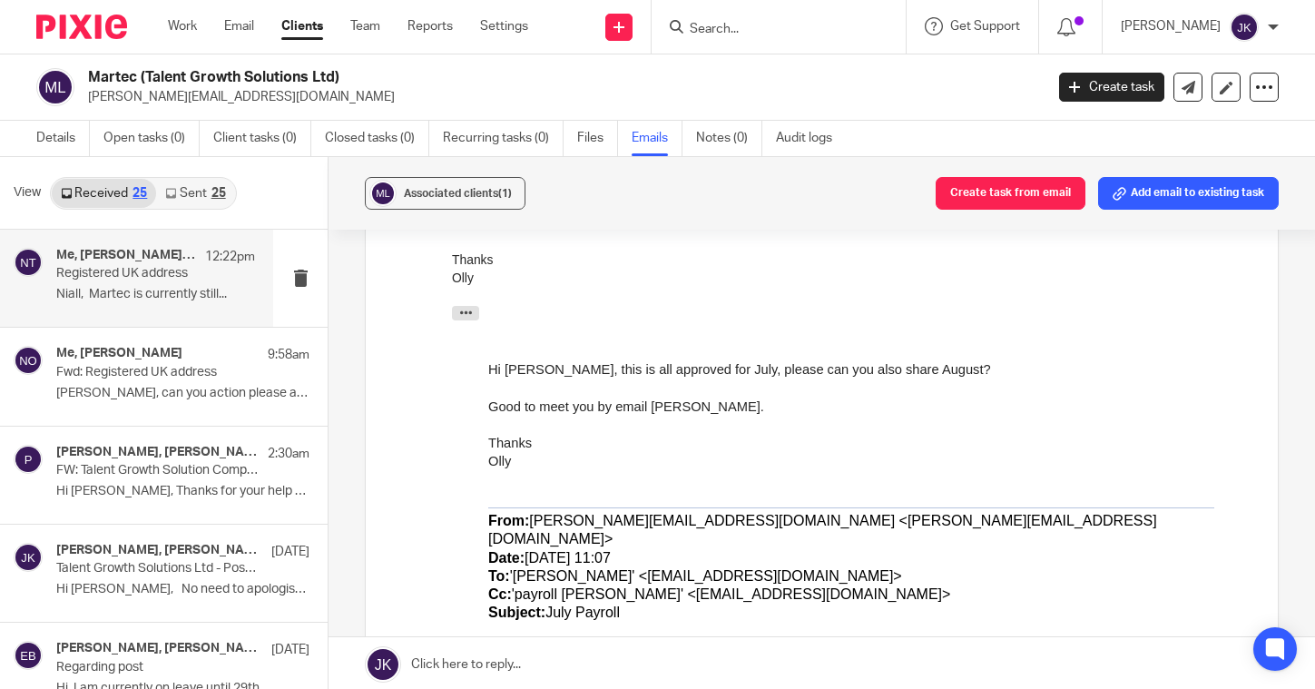
click at [96, 261] on h4 "Me, [PERSON_NAME], [PERSON_NAME]" at bounding box center [126, 255] width 140 height 15
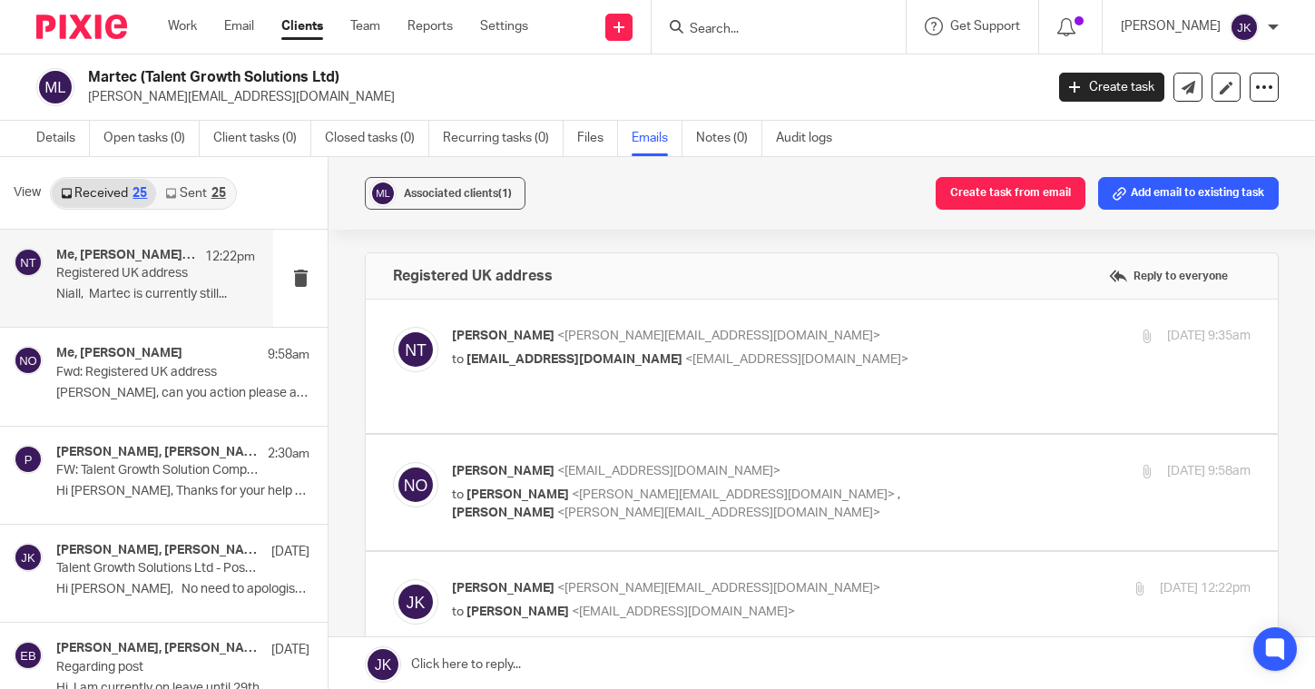
click at [163, 289] on p "Niall, Martec is currently still..." at bounding box center [155, 294] width 199 height 15
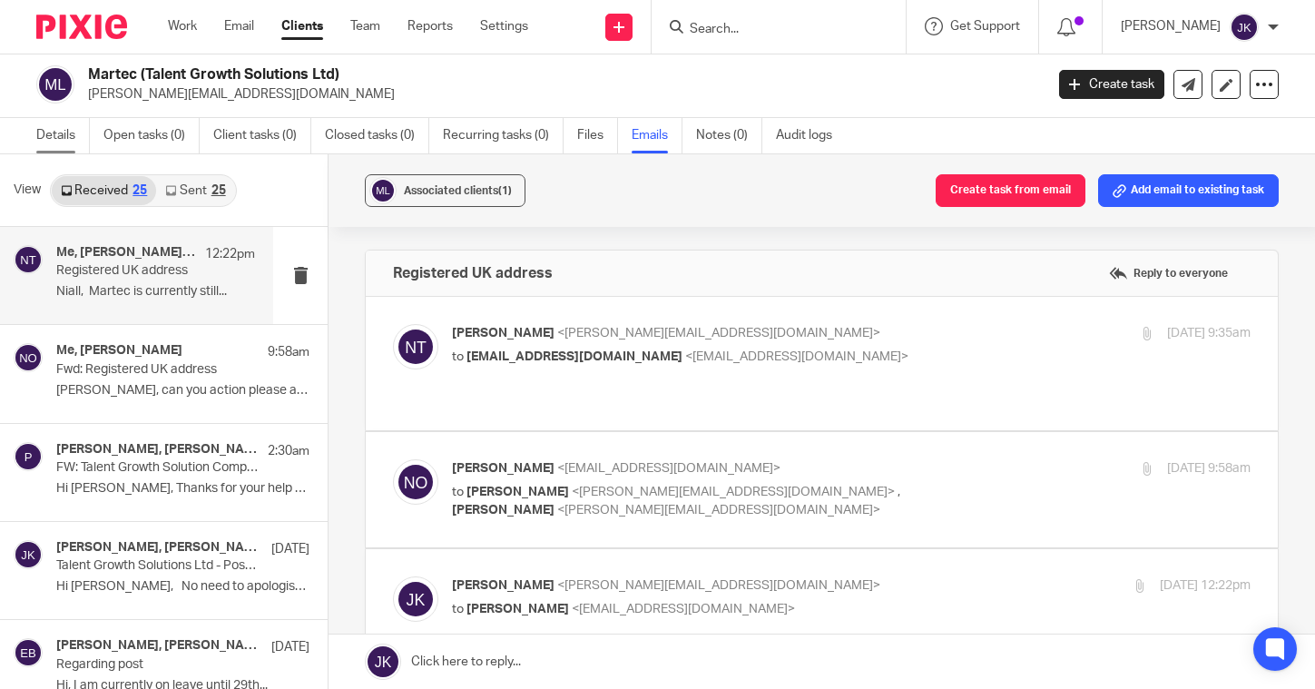
click at [80, 133] on link "Details" at bounding box center [63, 135] width 54 height 35
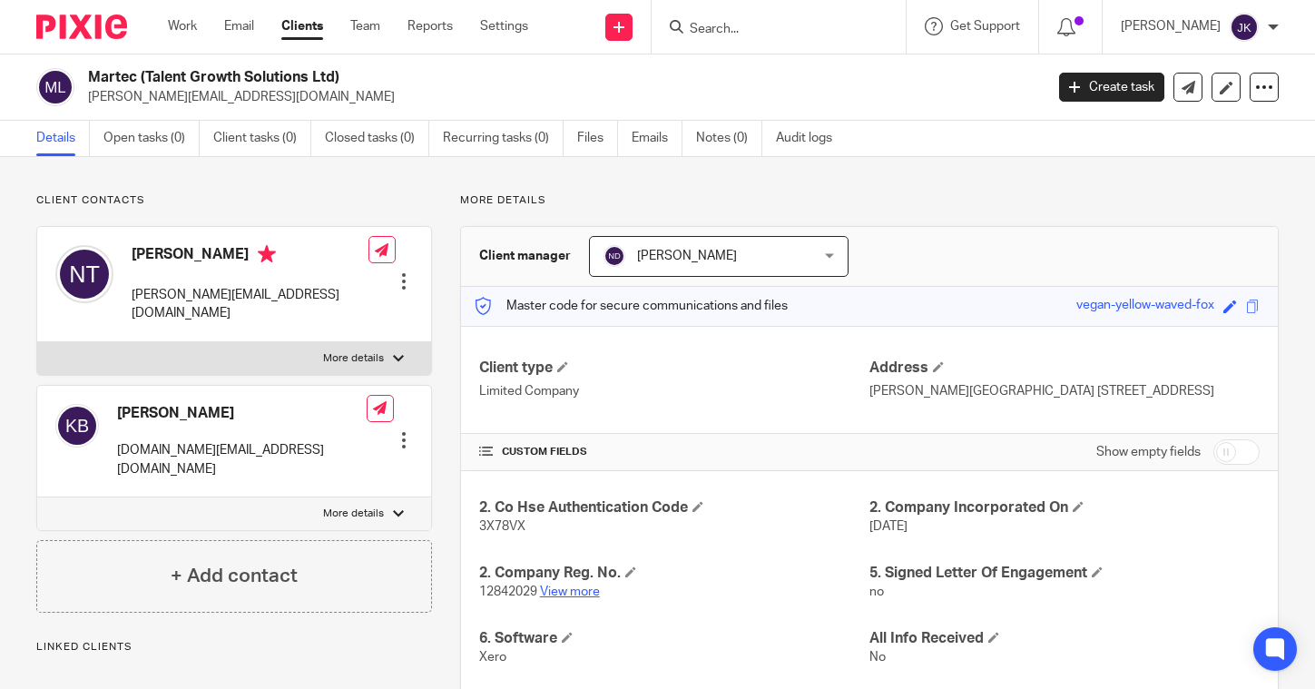
click at [584, 596] on link "View more" at bounding box center [570, 591] width 60 height 13
